Goal: Information Seeking & Learning: Check status

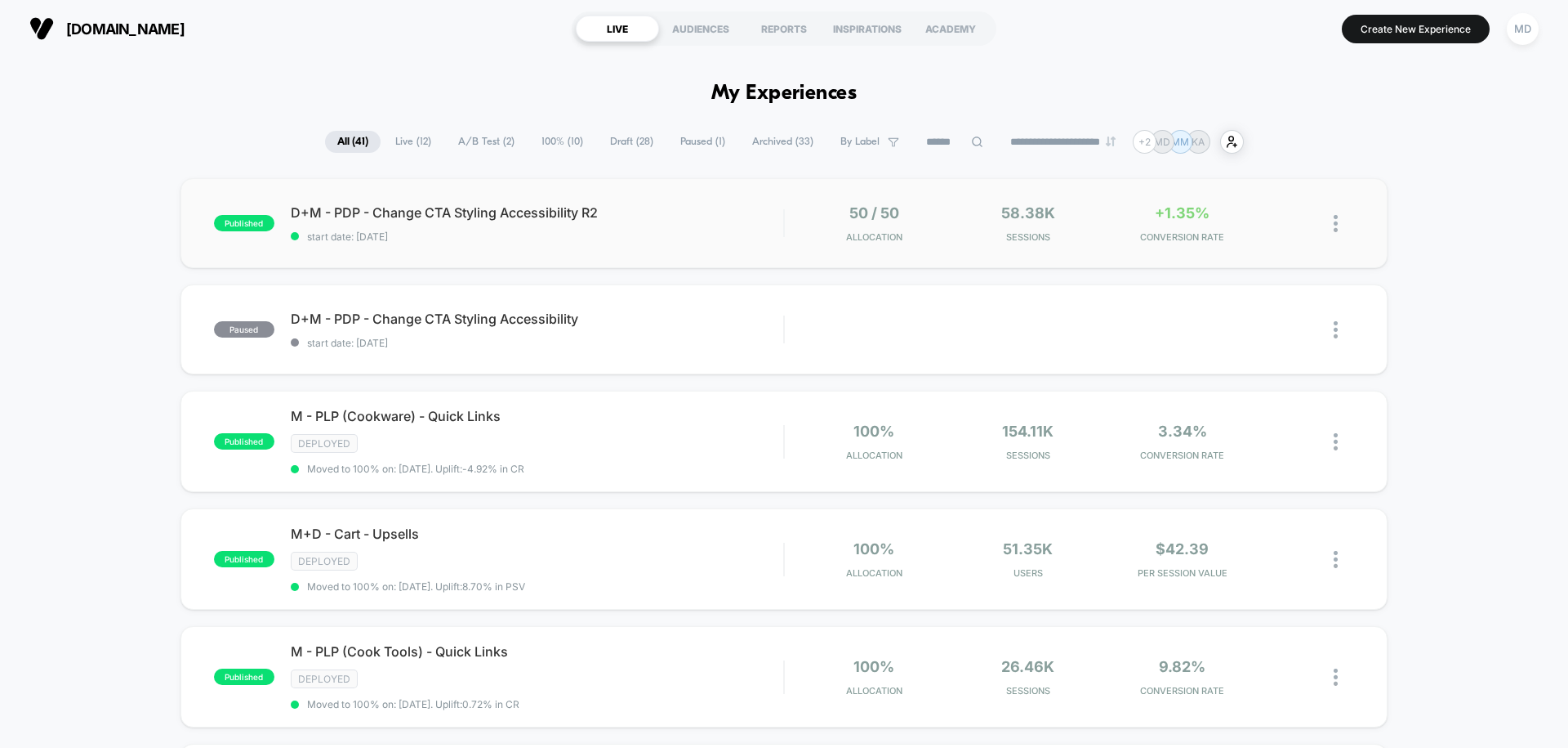
click at [622, 251] on div "published D+M - PDP - Change CTA Styling Accessibility R2 start date: [DATE] 50…" at bounding box center [784, 223] width 1207 height 90
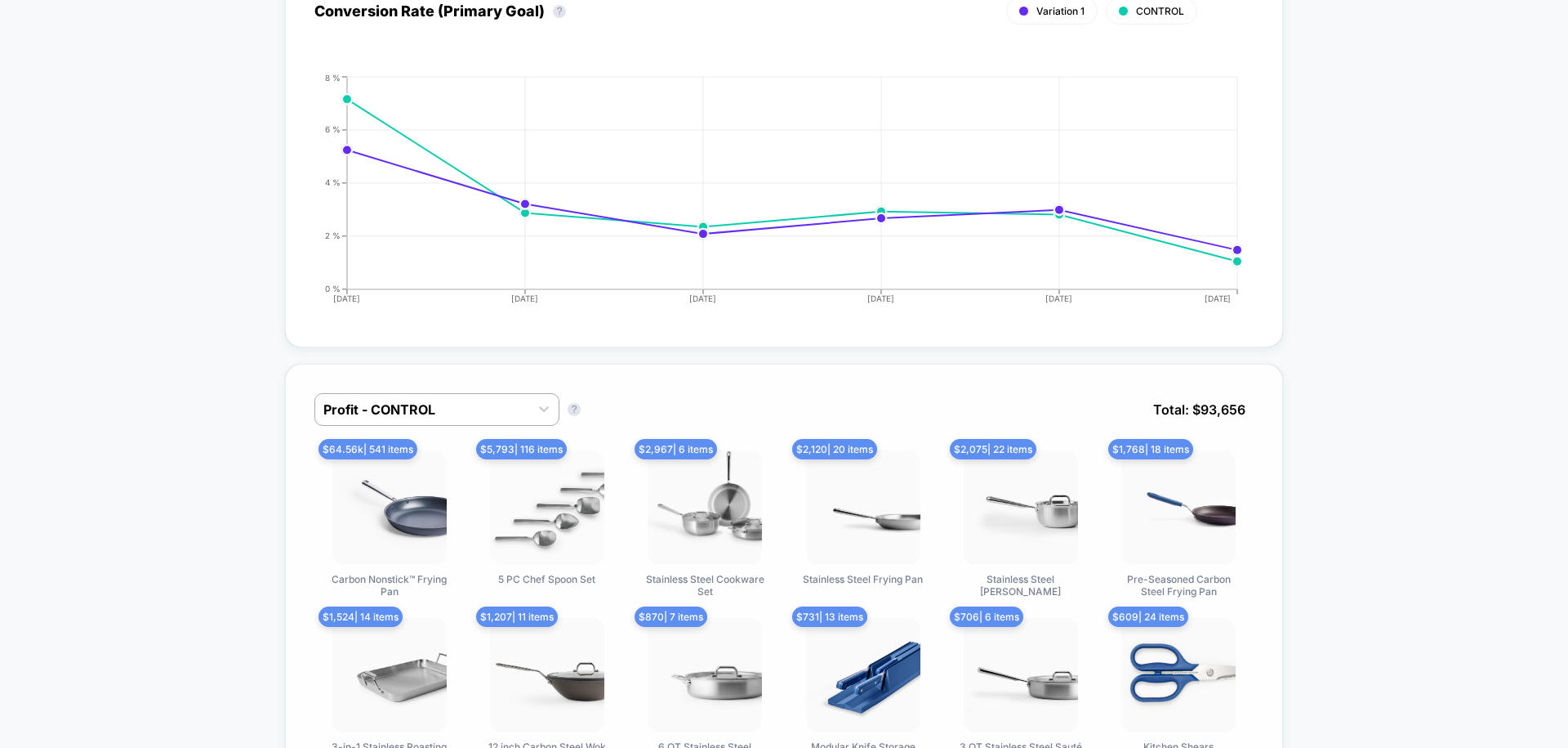
scroll to position [645, 0]
